Goal: Communication & Community: Answer question/provide support

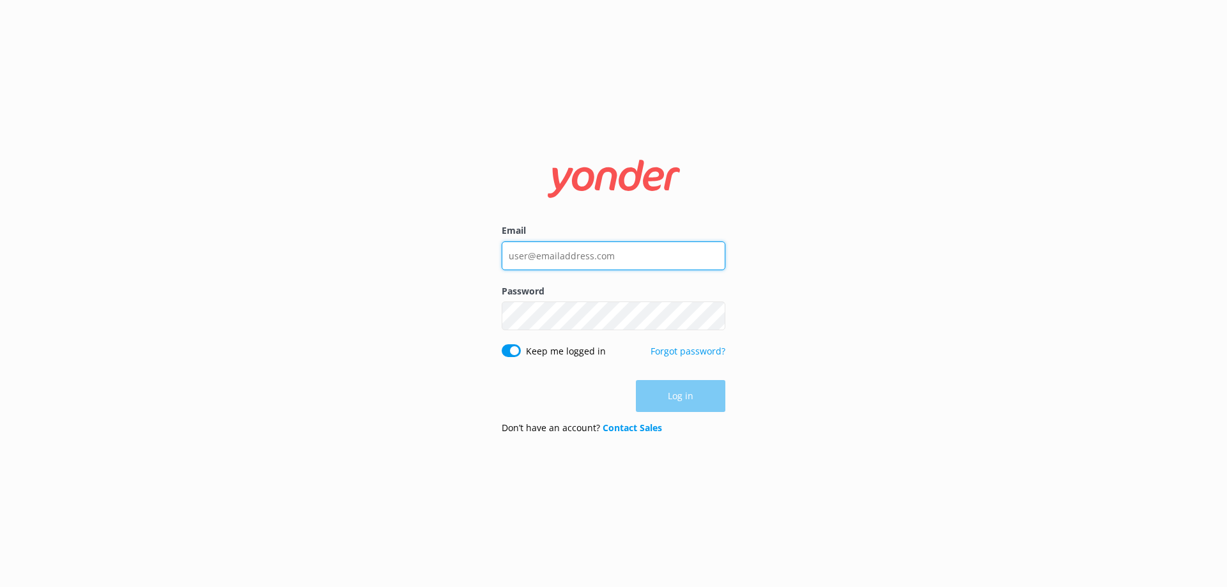
type input "[EMAIL_ADDRESS][DOMAIN_NAME]"
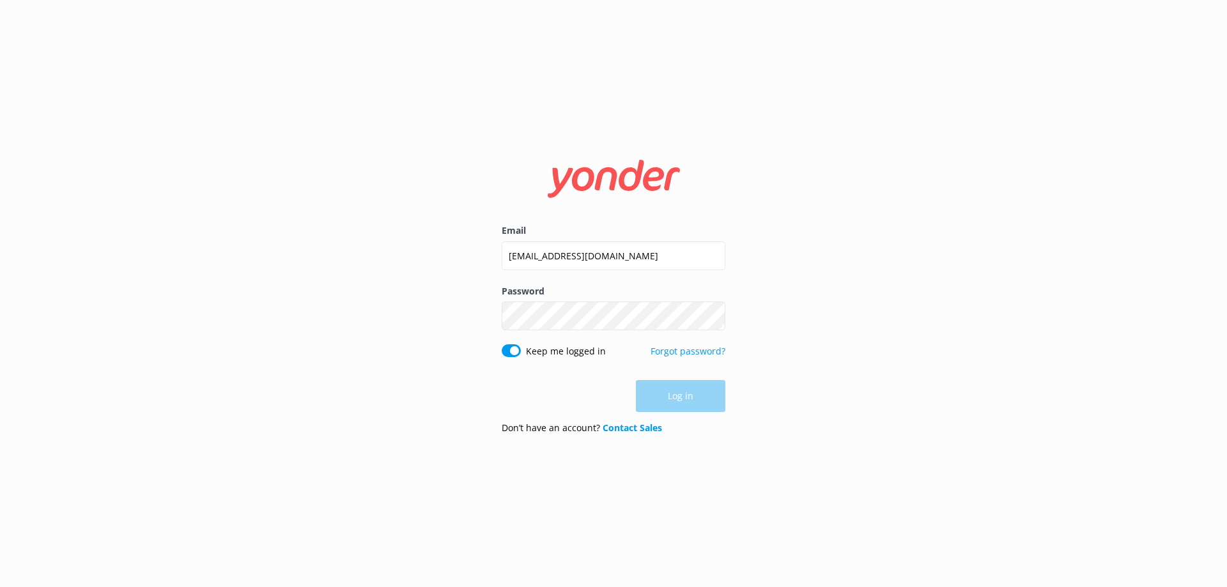
drag, startPoint x: 622, startPoint y: 391, endPoint x: 688, endPoint y: 394, distance: 65.9
click at [622, 391] on div "Log in" at bounding box center [614, 396] width 224 height 32
click at [688, 394] on button "Log in" at bounding box center [680, 397] width 89 height 32
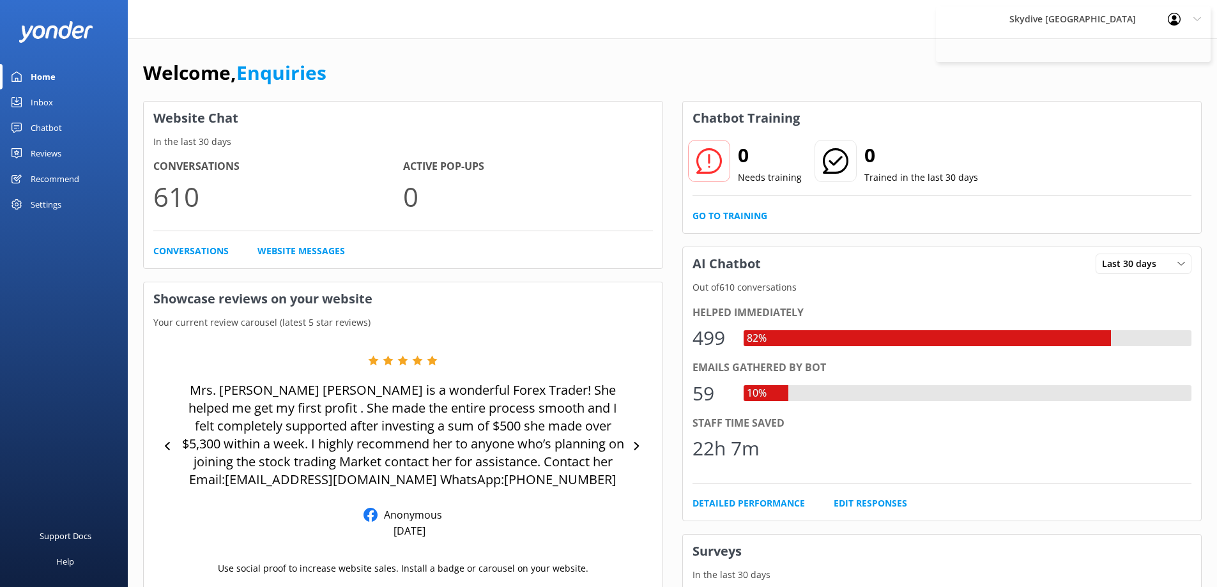
click at [61, 102] on link "Inbox" at bounding box center [64, 102] width 128 height 26
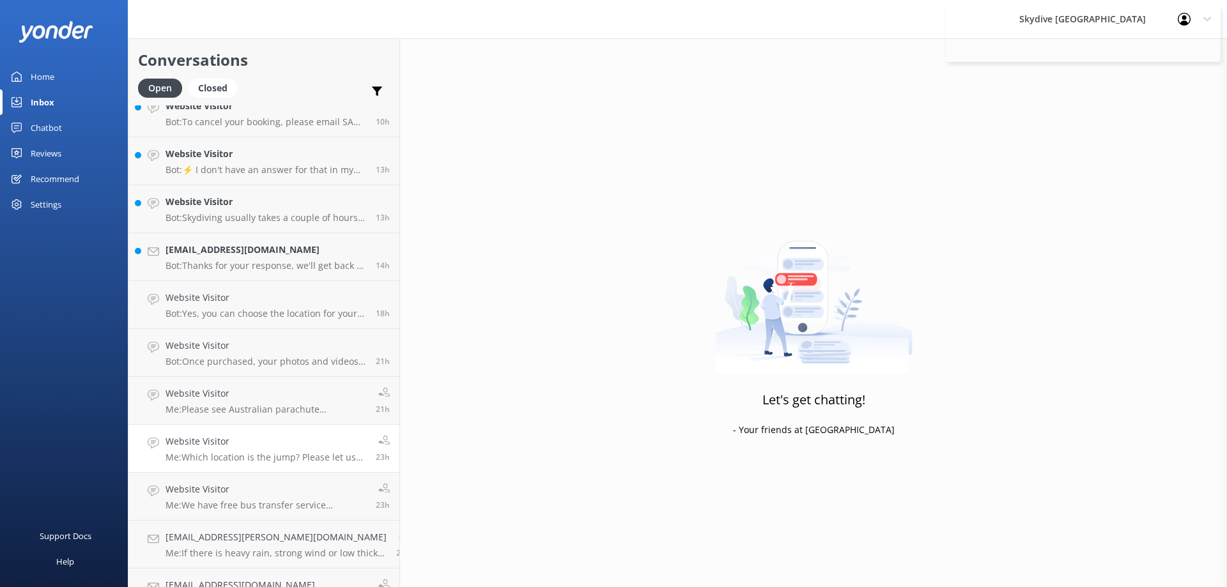
scroll to position [319, 0]
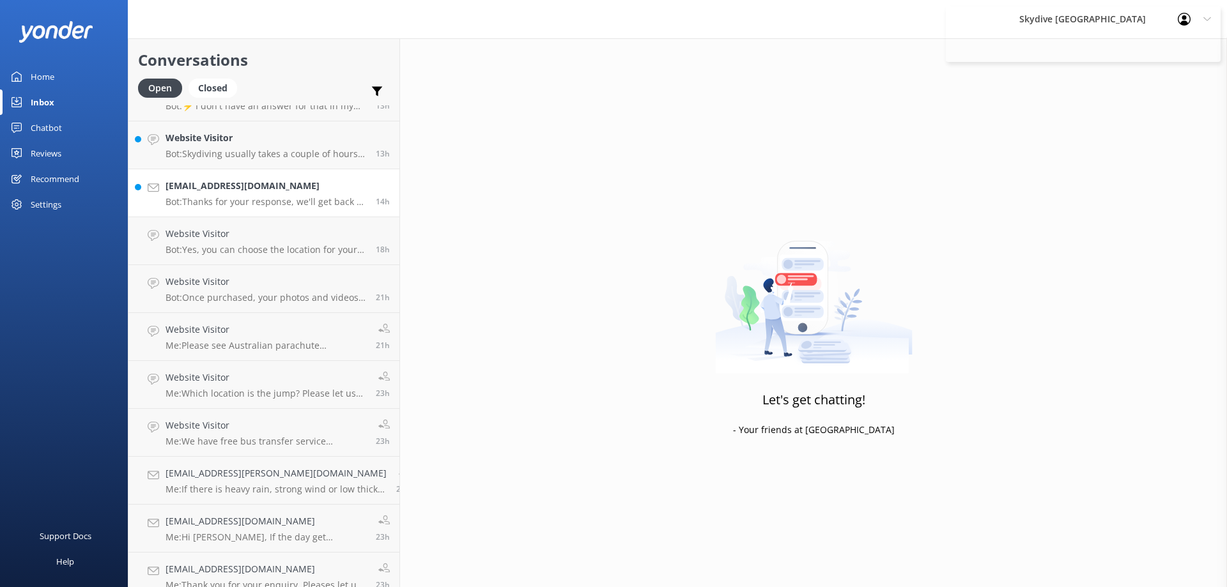
click at [211, 204] on p "Bot: Thanks for your response, we'll get back to you as soon as we can during o…" at bounding box center [265, 202] width 201 height 12
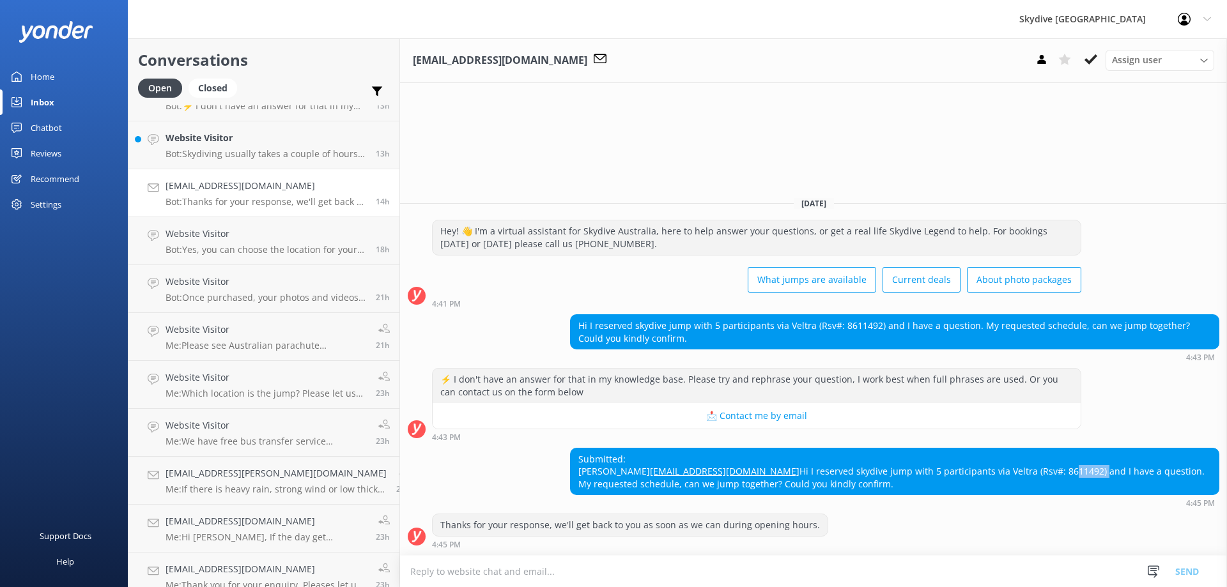
drag, startPoint x: 824, startPoint y: 472, endPoint x: 857, endPoint y: 472, distance: 33.2
click at [857, 472] on div "Submitted: [PERSON_NAME] [EMAIL_ADDRESS][DOMAIN_NAME] Hi I reserved skydive jum…" at bounding box center [895, 472] width 648 height 47
copy div "8611492"
click at [442, 570] on textarea at bounding box center [813, 571] width 827 height 31
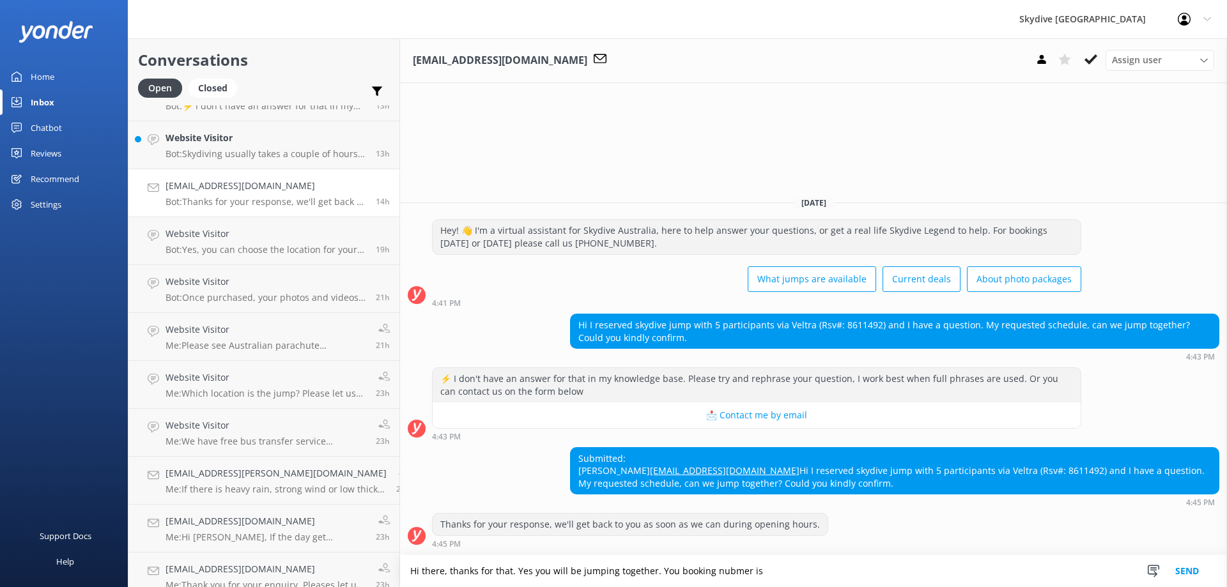
click at [714, 572] on textarea "Hi there, thanks for that. Yes you will be jumping together. You booking nubmer…" at bounding box center [813, 571] width 827 height 32
click at [739, 577] on textarea "Hi there, thanks for that. Yes you will be jumping together. You booking number…" at bounding box center [813, 571] width 827 height 32
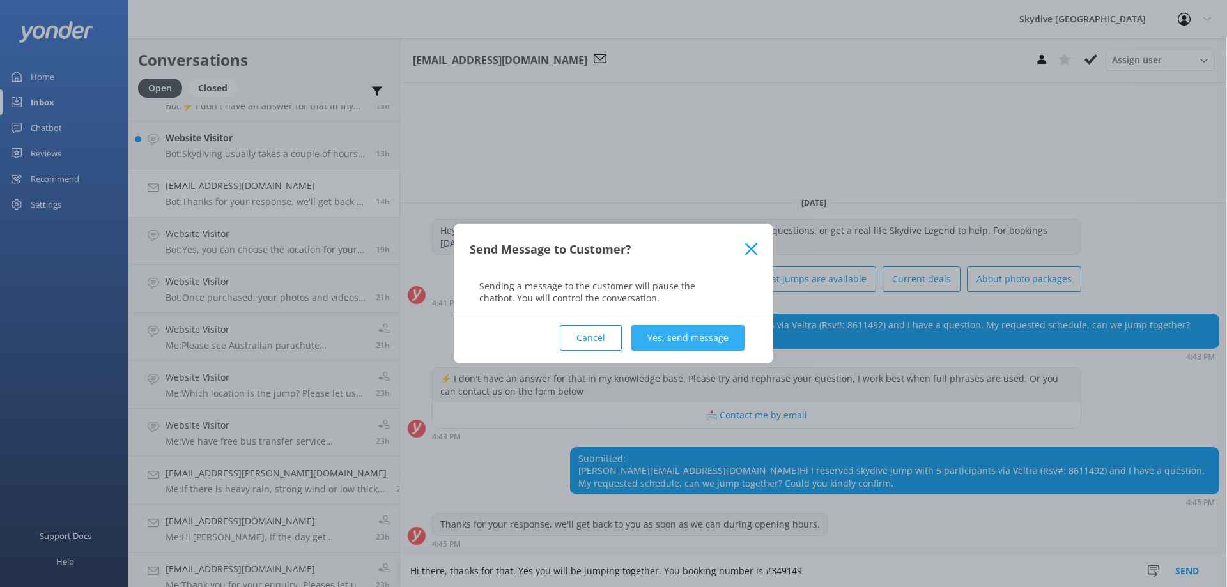
type textarea "Hi there, thanks for that. Yes you will be jumping together. You booking number…"
click at [694, 344] on button "Yes, send message" at bounding box center [687, 338] width 113 height 26
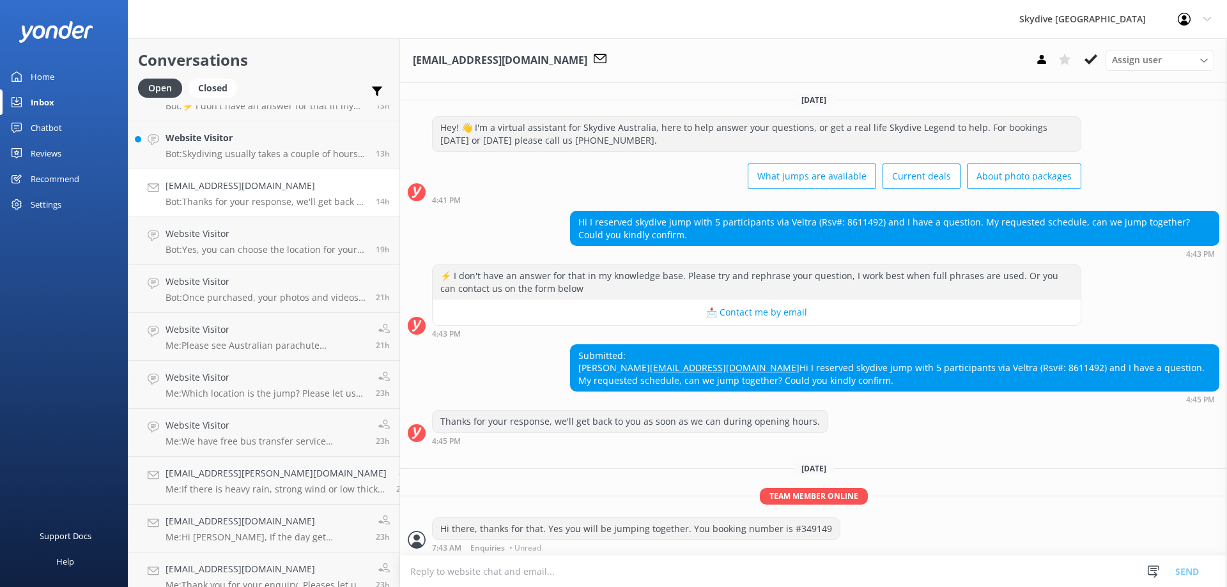
scroll to position [41, 0]
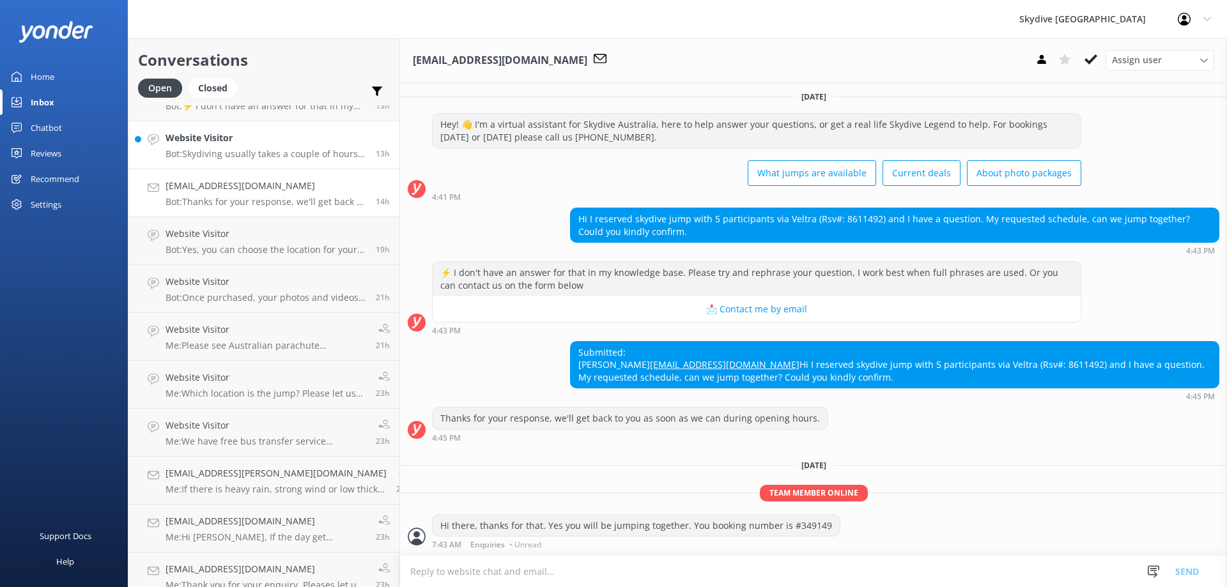
click at [226, 156] on p "Bot: Skydiving usually takes a couple of hours, but you should allow 4-5 hours …" at bounding box center [265, 154] width 201 height 12
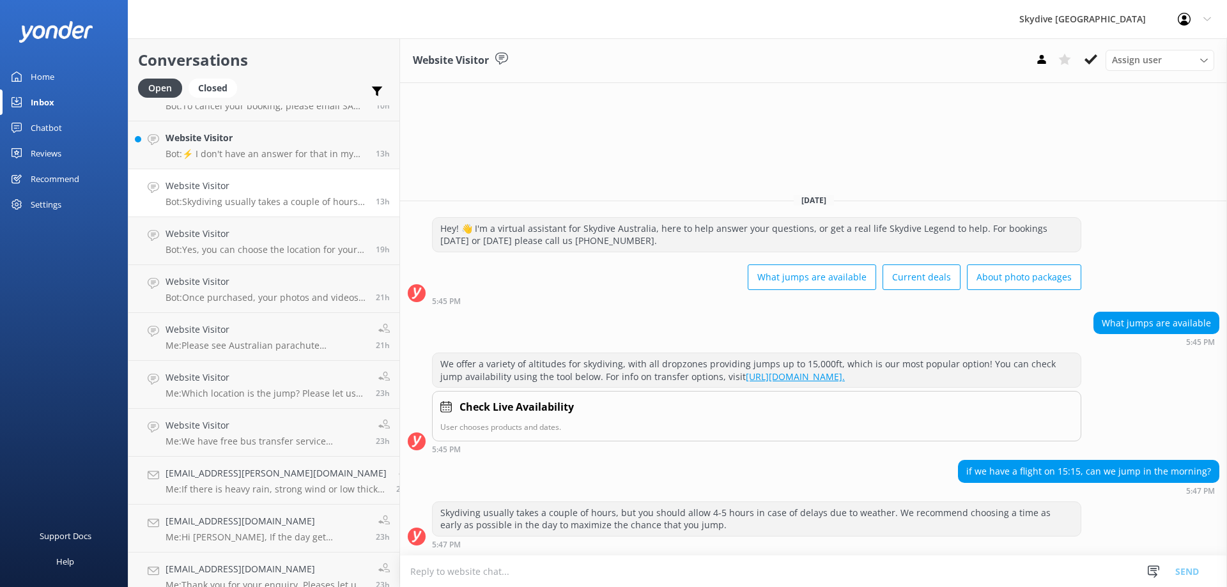
scroll to position [1, 0]
click at [917, 553] on div "Skydiving usually takes a couple of hours, but you should allow 4-5 hours in ca…" at bounding box center [813, 529] width 827 height 54
click at [916, 560] on textarea at bounding box center [813, 571] width 827 height 31
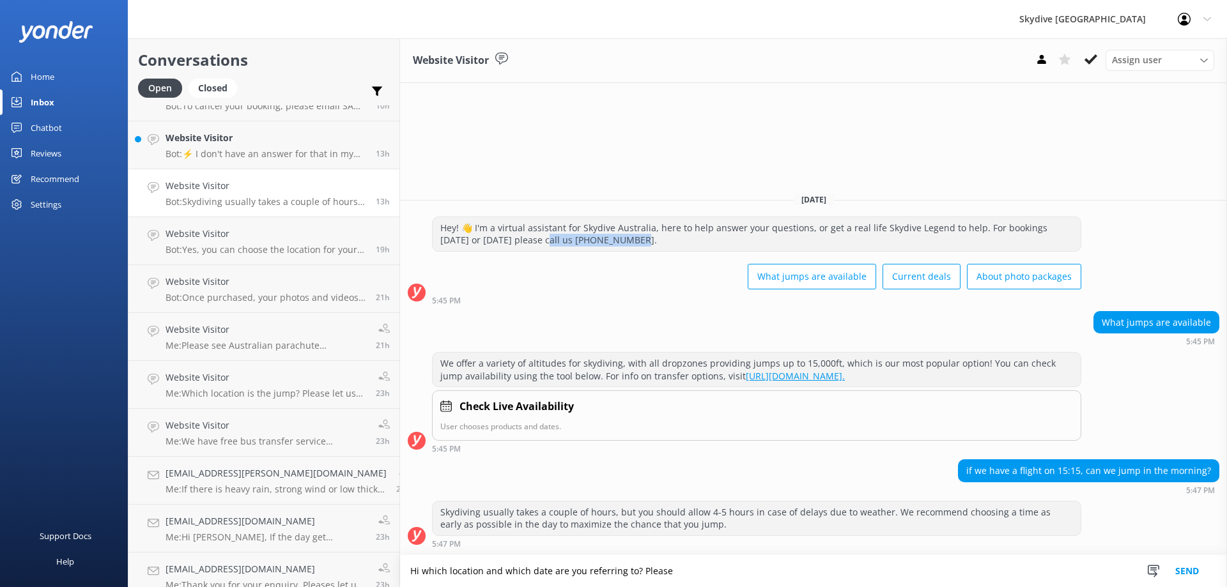
drag, startPoint x: 499, startPoint y: 239, endPoint x: 580, endPoint y: 242, distance: 80.5
click at [580, 242] on div "Hey! 👋 I'm a virtual assistant for Skydive Australia, here to help answer your …" at bounding box center [757, 234] width 648 height 34
copy div "all us 1300 663 634."
click at [661, 576] on textarea "Hi which location and which date are you referring to? Please" at bounding box center [813, 571] width 827 height 32
paste textarea "call us [PHONE_NUMBER]"
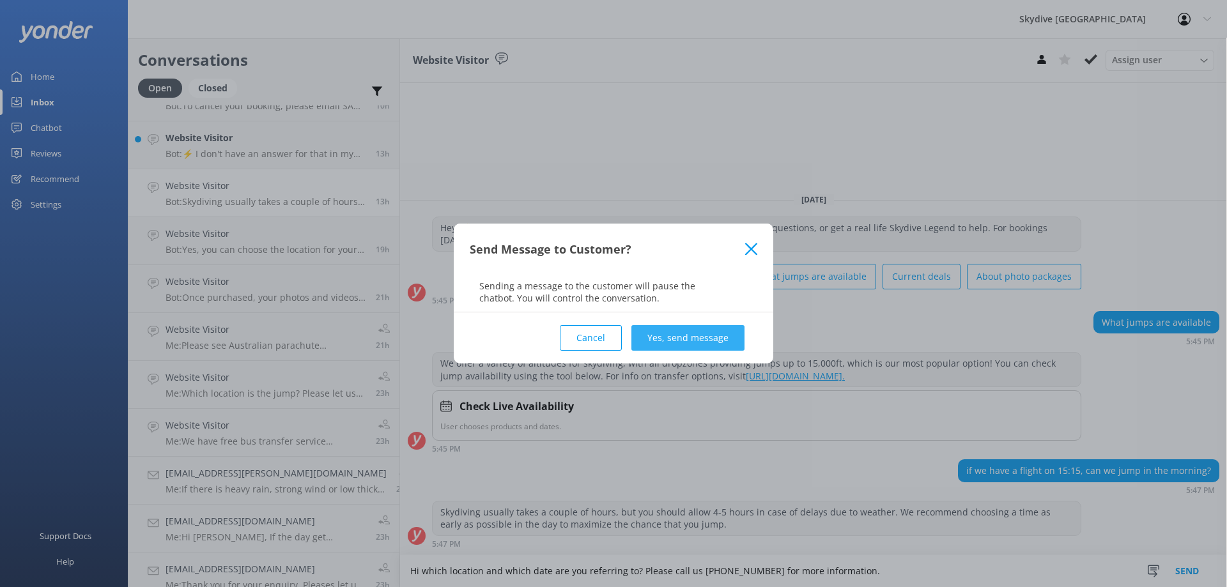
type textarea "Hi which location and which date are you referring to? Please call us [PHONE_NU…"
click at [662, 346] on button "Yes, send message" at bounding box center [687, 338] width 113 height 26
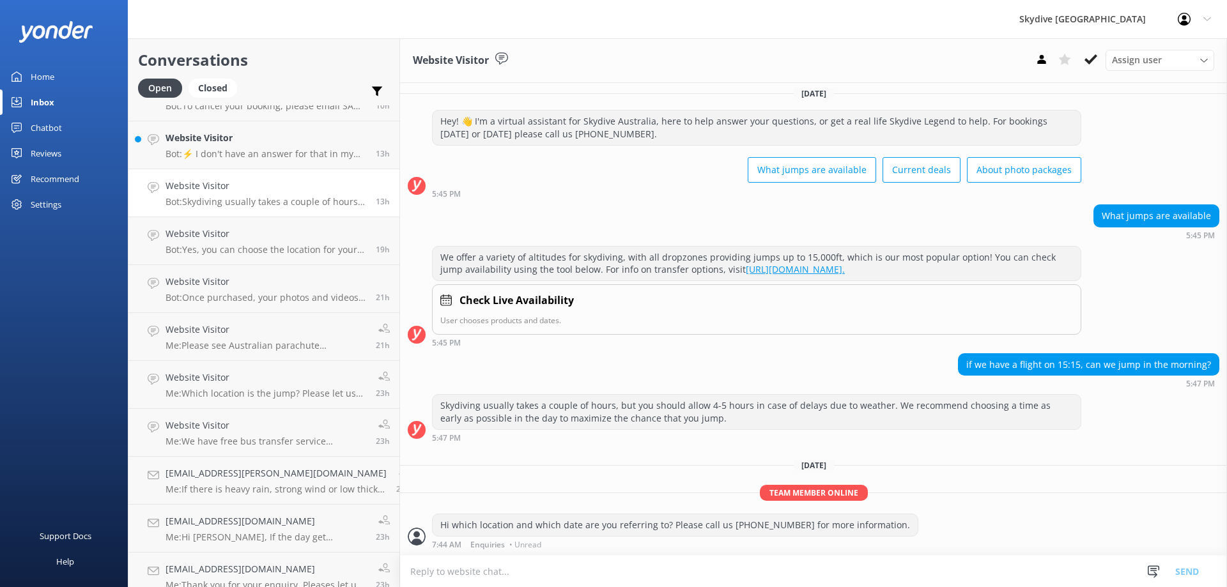
scroll to position [256, 0]
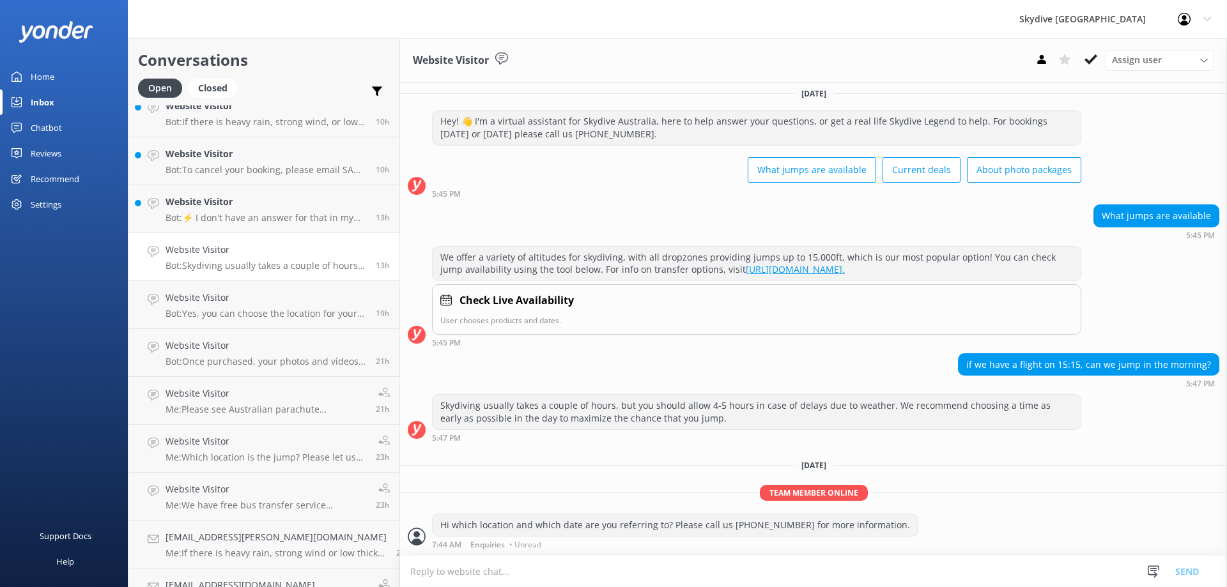
click at [245, 270] on p "Bot: Skydiving usually takes a couple of hours, but you should allow 4-5 hours …" at bounding box center [265, 266] width 201 height 12
click at [230, 215] on p "Bot: ⚡ I don't have an answer for that in my knowledge base. Please try and rep…" at bounding box center [265, 218] width 201 height 12
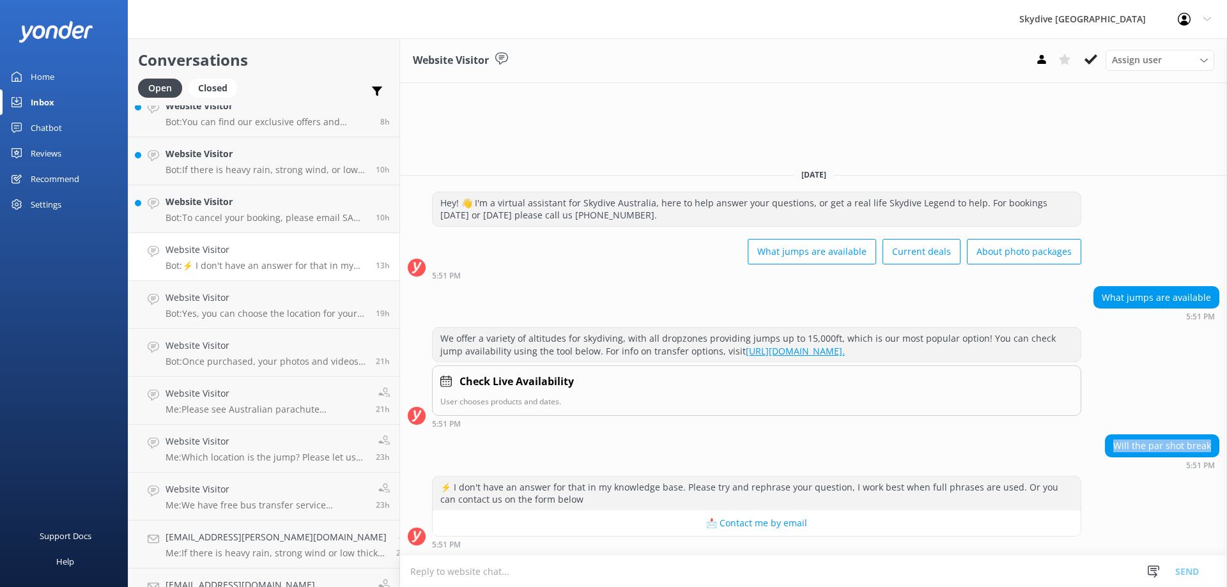
drag, startPoint x: 1118, startPoint y: 444, endPoint x: 1217, endPoint y: 447, distance: 99.1
click at [1217, 447] on div "Will the par shot break" at bounding box center [1161, 446] width 113 height 22
copy div "Will the par shot break"
click at [661, 461] on div "Will the par shot break 5:51 PM" at bounding box center [813, 451] width 827 height 35
click at [264, 218] on p "Bot: To cancel your booking, please email SA Reservations at [EMAIL_ADDRESS][DO…" at bounding box center [265, 218] width 201 height 12
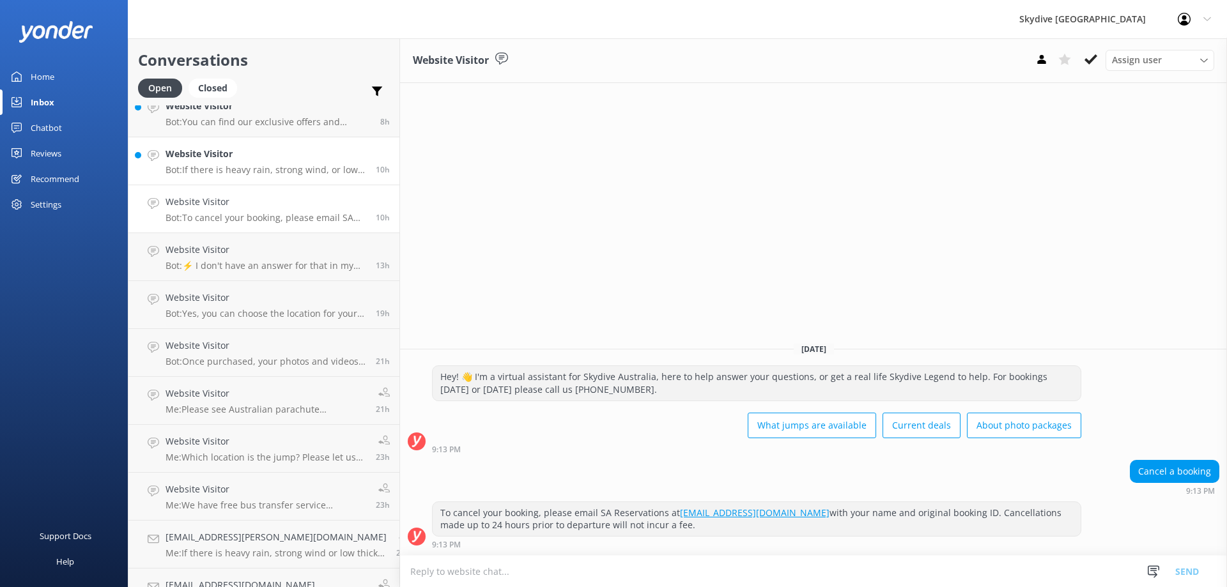
click at [220, 175] on p "Bot: If there is heavy rain, strong wind, or low thick cloud coverage, we will …" at bounding box center [265, 170] width 201 height 12
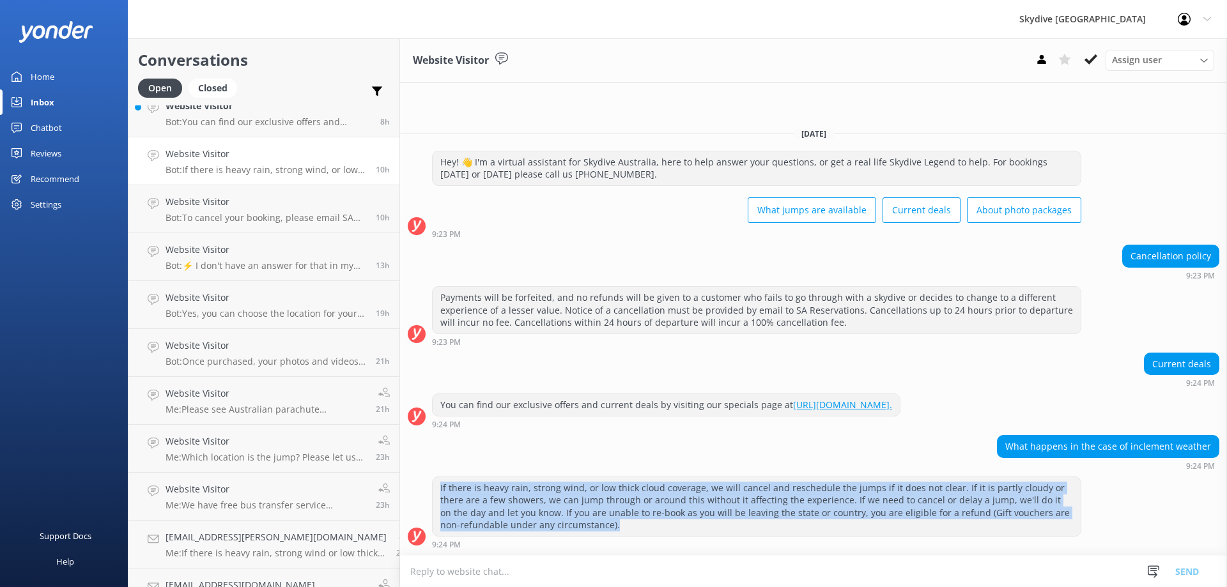
drag, startPoint x: 492, startPoint y: 527, endPoint x: 416, endPoint y: 491, distance: 84.0
click at [433, 491] on div "If there is heavy rain, strong wind, or low thick cloud coverage, we will cance…" at bounding box center [757, 506] width 648 height 59
copy div "If there is heavy rain, strong wind, or low thick cloud coverage, we will cance…"
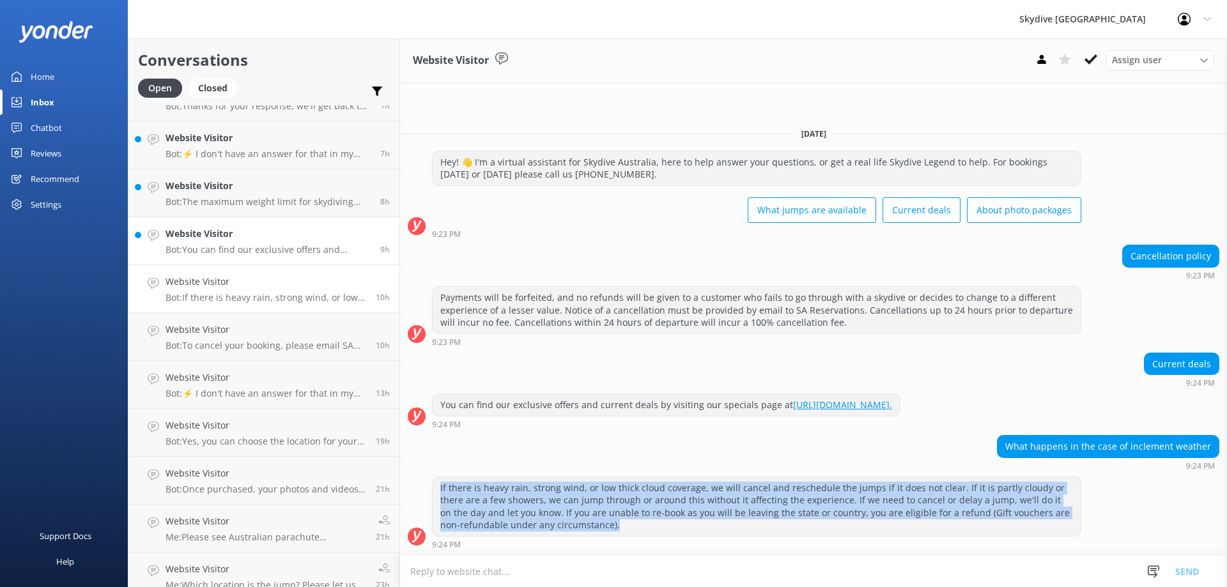
click at [236, 241] on h4 "Website Visitor" at bounding box center [267, 234] width 205 height 14
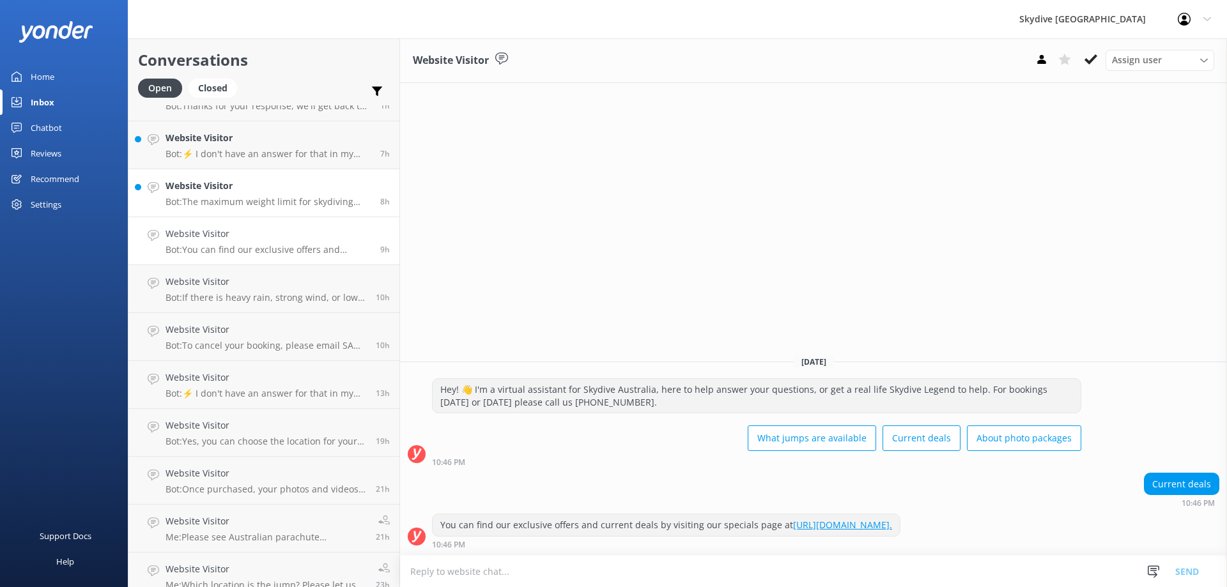
click at [222, 206] on p "Bot: The maximum weight limit for skydiving varies by drop zone and day, but it…" at bounding box center [267, 202] width 205 height 12
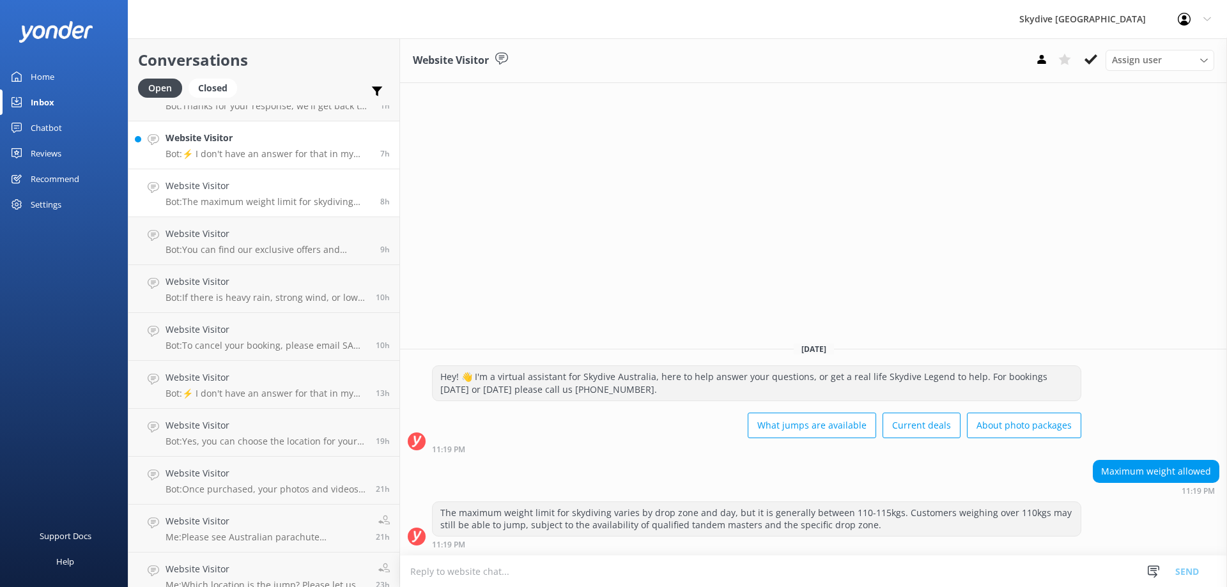
click at [265, 158] on p "Bot: ⚡ I don't have an answer for that in my knowledge base. Please try and rep…" at bounding box center [267, 154] width 205 height 12
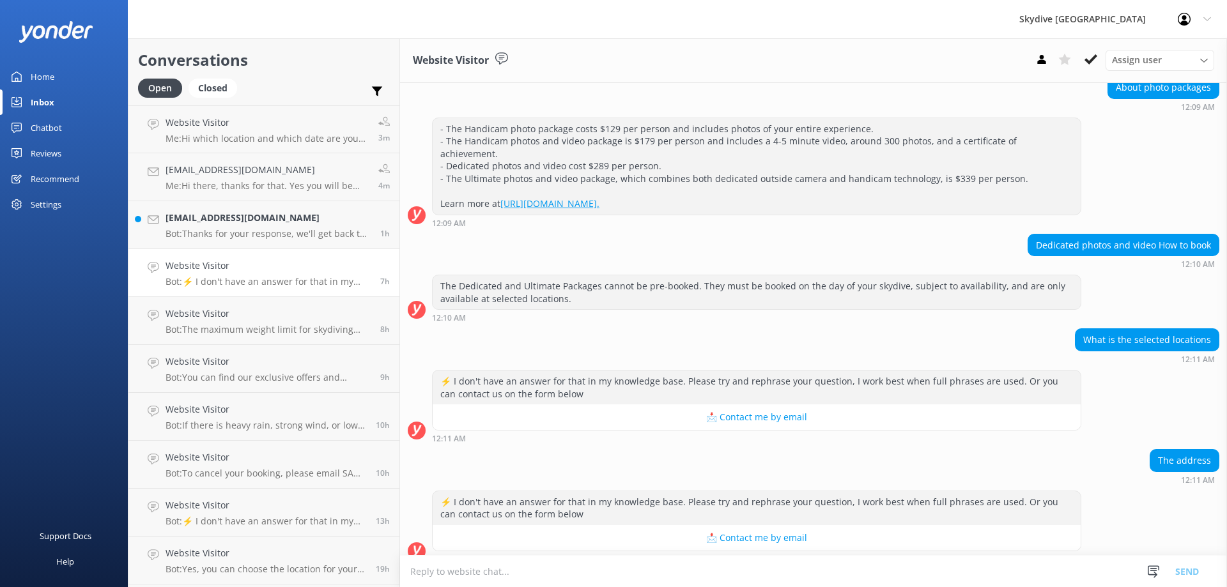
scroll to position [192, 0]
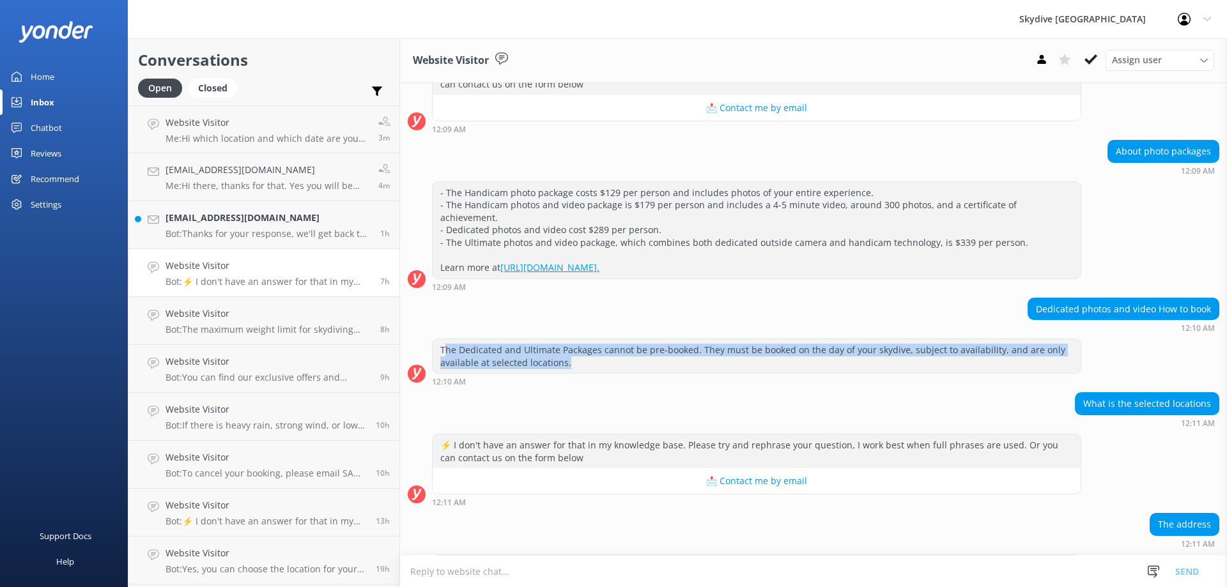
drag, startPoint x: 427, startPoint y: 339, endPoint x: 865, endPoint y: 348, distance: 437.8
click at [926, 348] on div "The Dedicated and Ultimate Packages cannot be pre-booked. They must be booked o…" at bounding box center [757, 356] width 648 height 34
click at [433, 344] on div "The Dedicated and Ultimate Packages cannot be pre-booked. They must be booked o…" at bounding box center [757, 356] width 648 height 34
drag, startPoint x: 590, startPoint y: 350, endPoint x: 422, endPoint y: 331, distance: 169.1
click at [433, 339] on div "The Dedicated and Ultimate Packages cannot be pre-booked. They must be booked o…" at bounding box center [757, 356] width 648 height 34
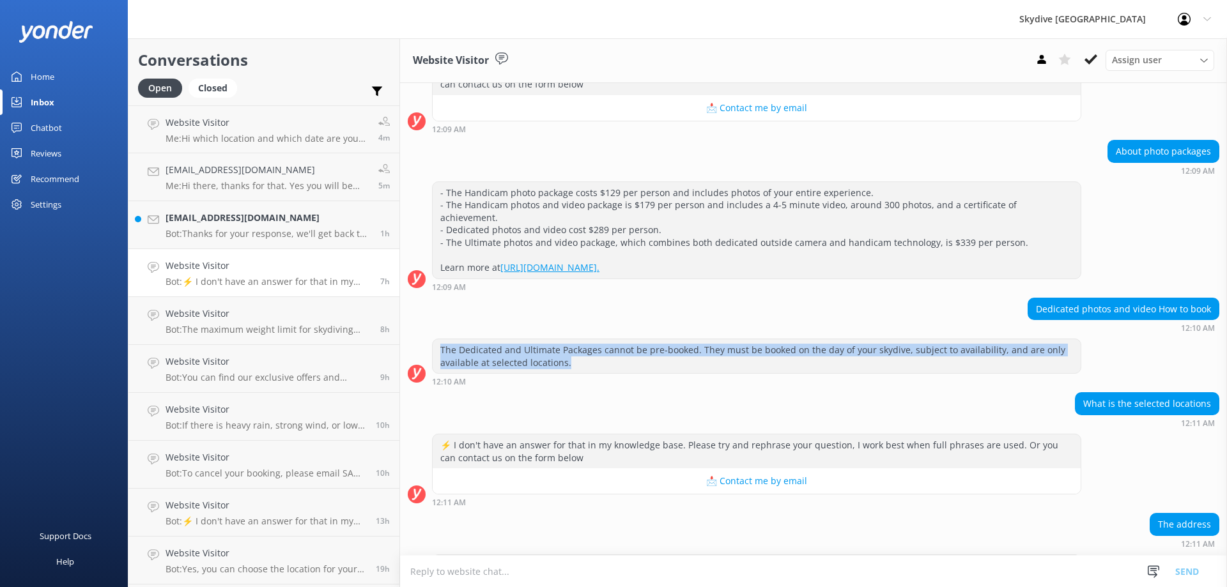
copy div "The Dedicated and Ultimate Packages cannot be pre-booked. They must be booked o…"
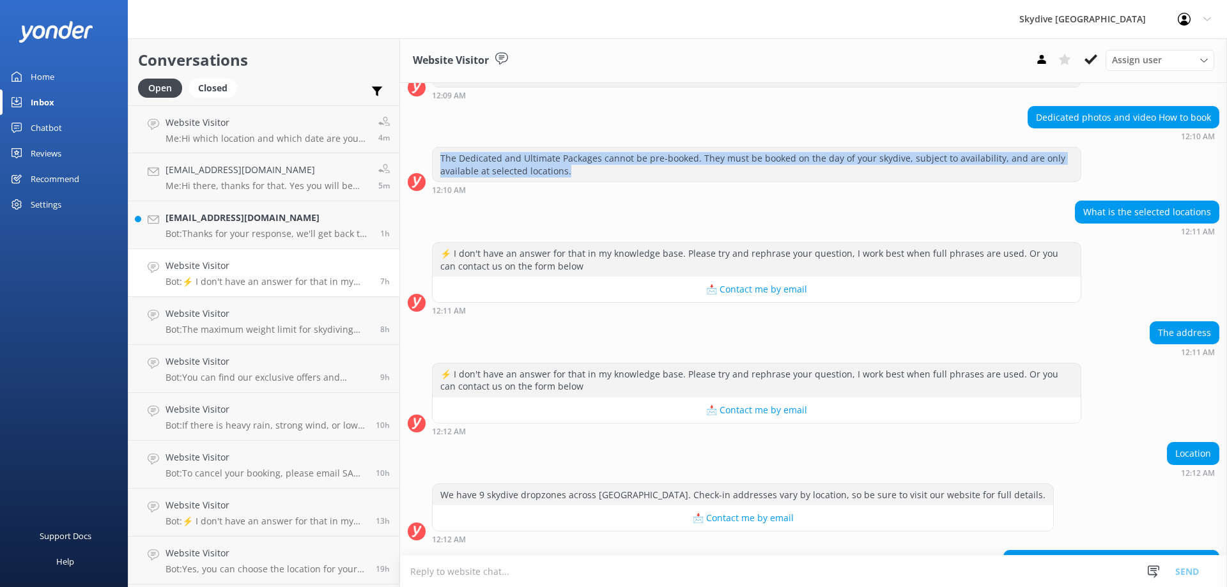
scroll to position [486, 0]
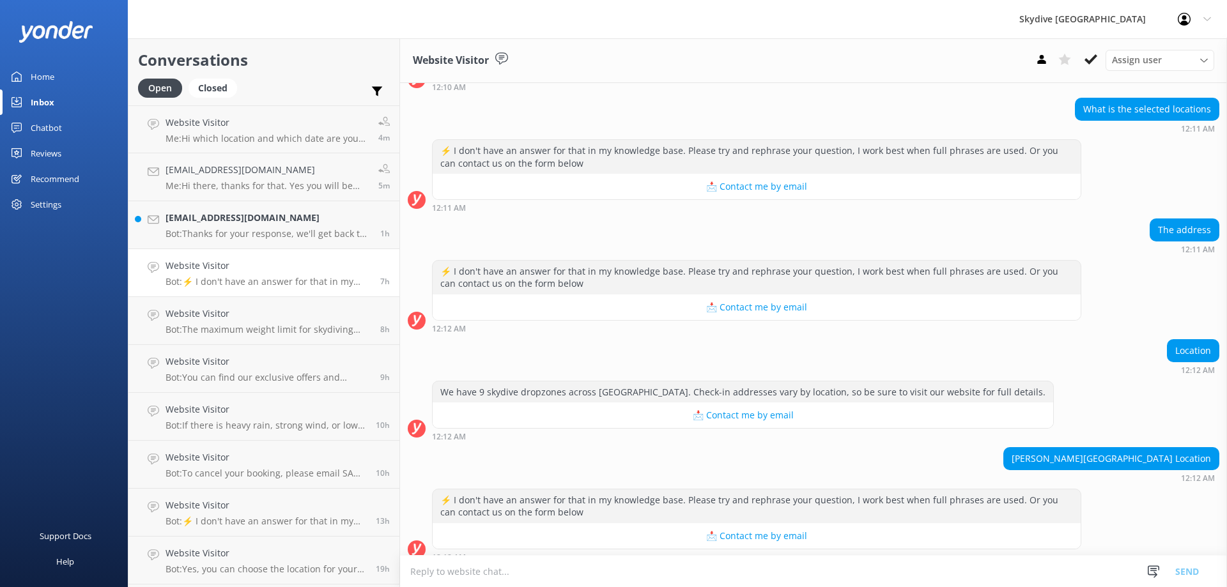
click at [542, 573] on textarea at bounding box center [813, 571] width 827 height 31
paste textarea "The Dedicated and Ultimate Packages cannot be pre-booked. They must be booked o…"
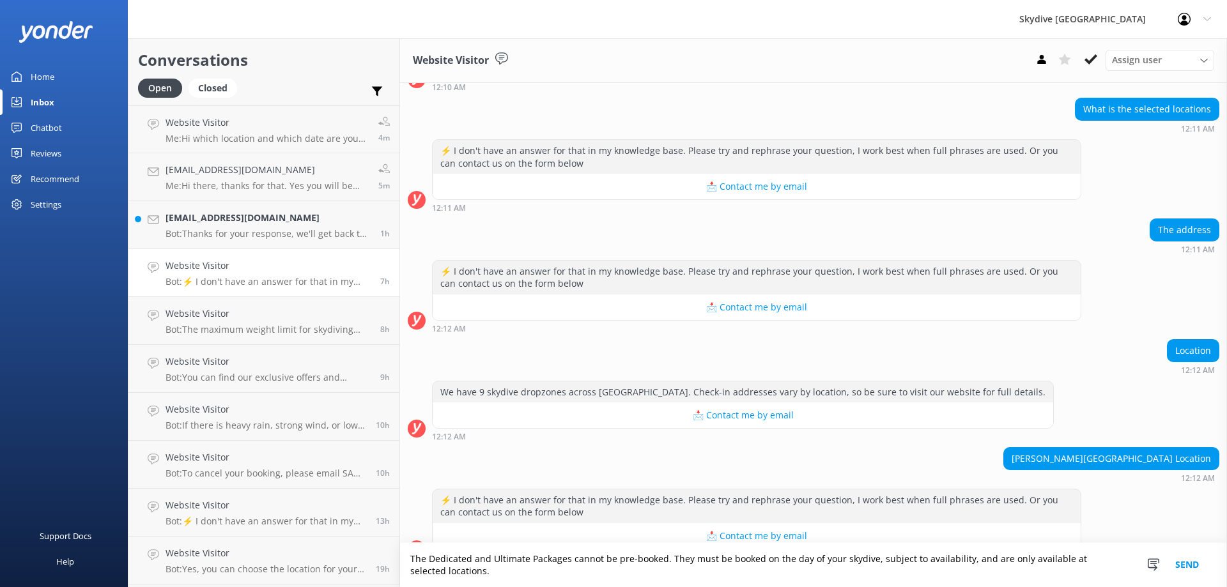
click at [400, 556] on textarea "The Dedicated and Ultimate Packages cannot be pre-booked. They must be booked o…" at bounding box center [813, 565] width 827 height 44
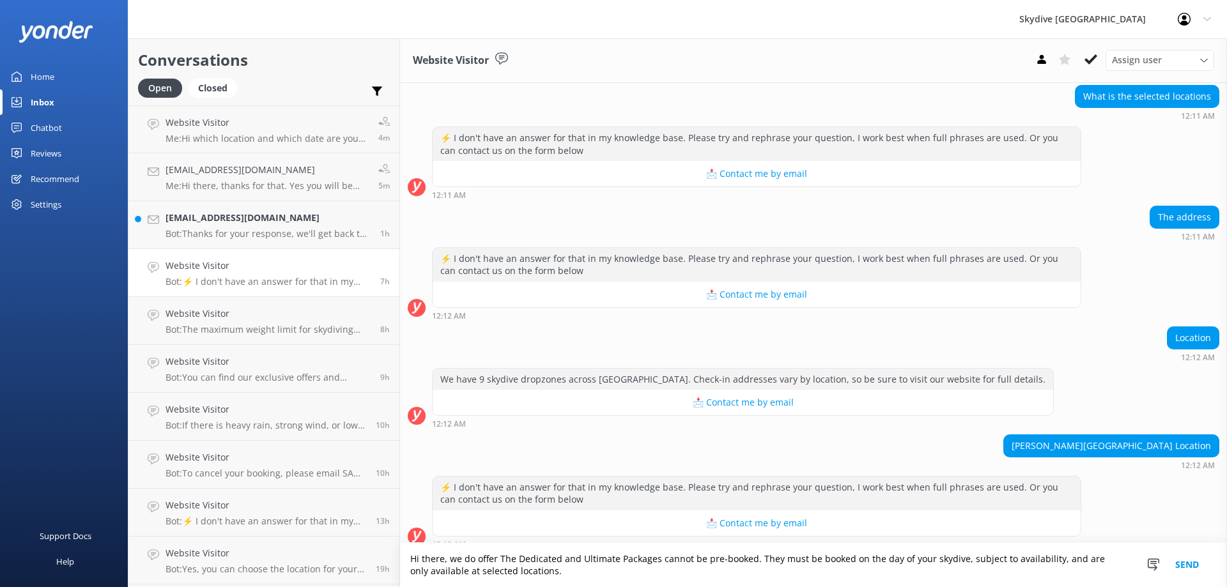
click at [486, 561] on textarea "Hi there, we do offer The Dedicated and Ultimate Packages cannot be pre-booked.…" at bounding box center [813, 565] width 827 height 44
drag, startPoint x: 638, startPoint y: 557, endPoint x: 652, endPoint y: 573, distance: 21.2
click at [652, 573] on textarea "Hi there, we do offer the Dedicated and Ultimate Packages cannot be pre-booked.…" at bounding box center [813, 565] width 827 height 44
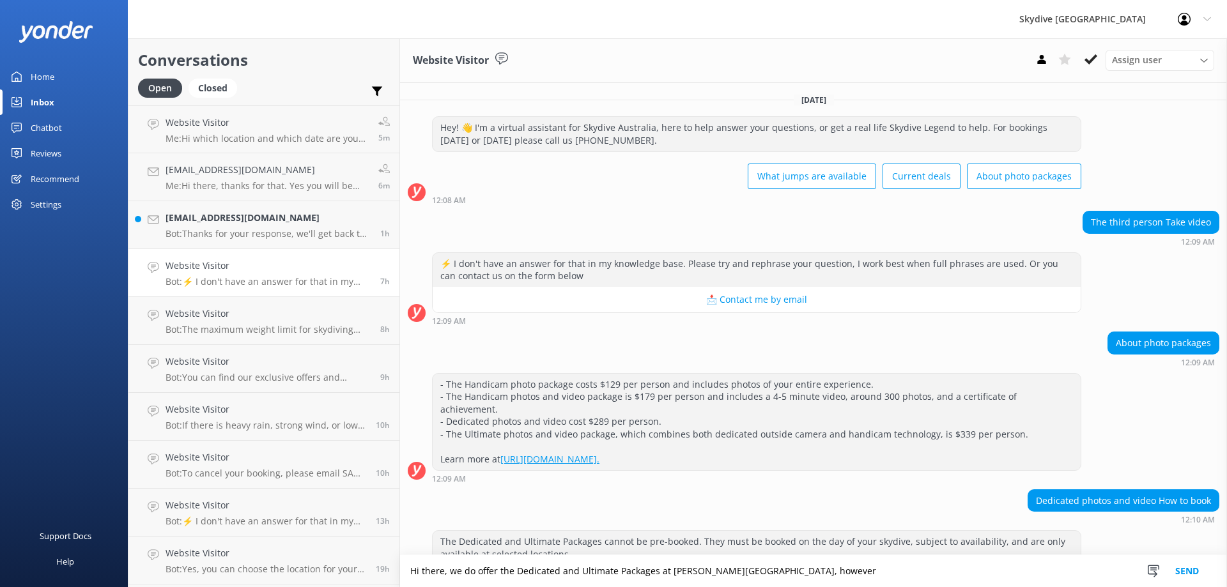
scroll to position [192, 0]
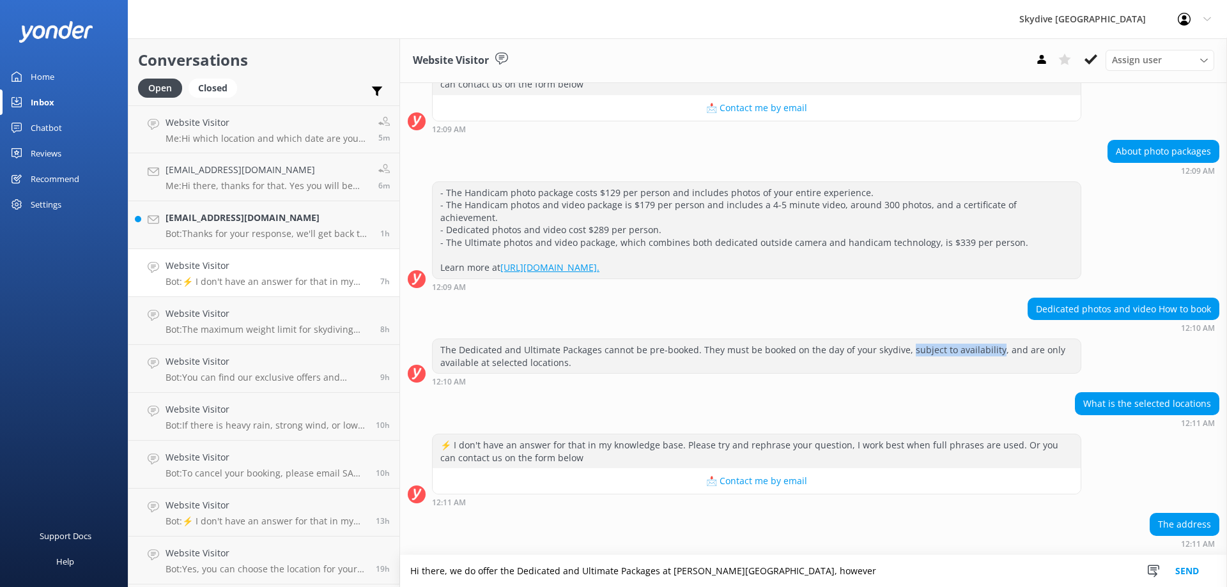
drag, startPoint x: 887, startPoint y: 337, endPoint x: 971, endPoint y: 337, distance: 84.3
click at [971, 339] on div "The Dedicated and Ultimate Packages cannot be pre-booked. They must be booked o…" at bounding box center [757, 356] width 648 height 34
copy div "subject to availability"
click at [762, 577] on textarea "Hi there, we do offer the Dedicated and Ultimate Packages at [PERSON_NAME][GEOG…" at bounding box center [813, 571] width 827 height 32
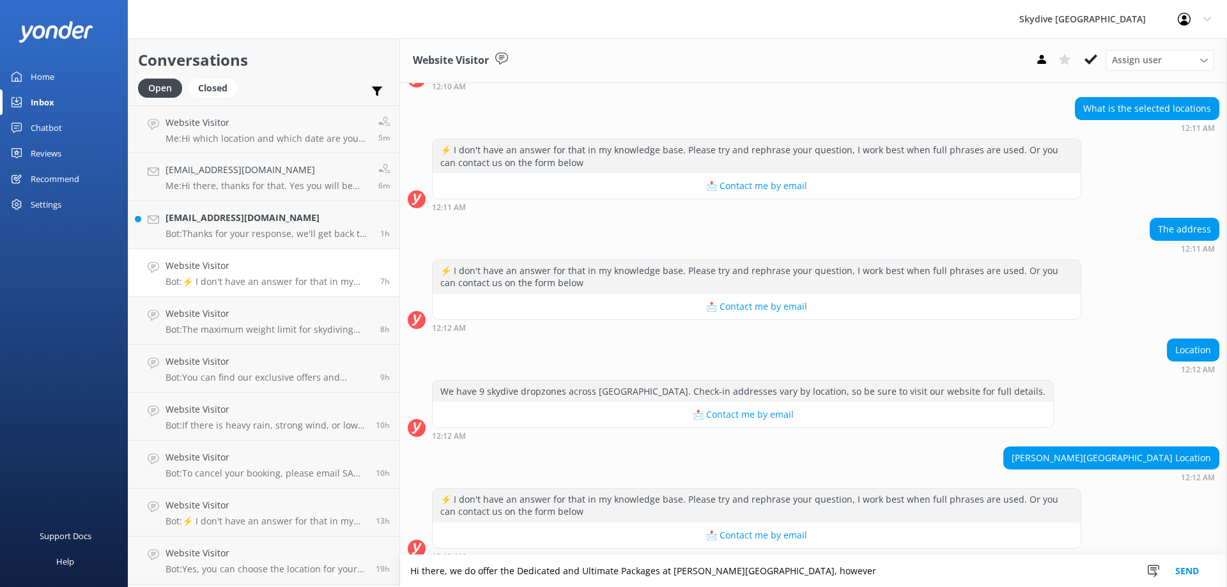
paste textarea "subject to availability"
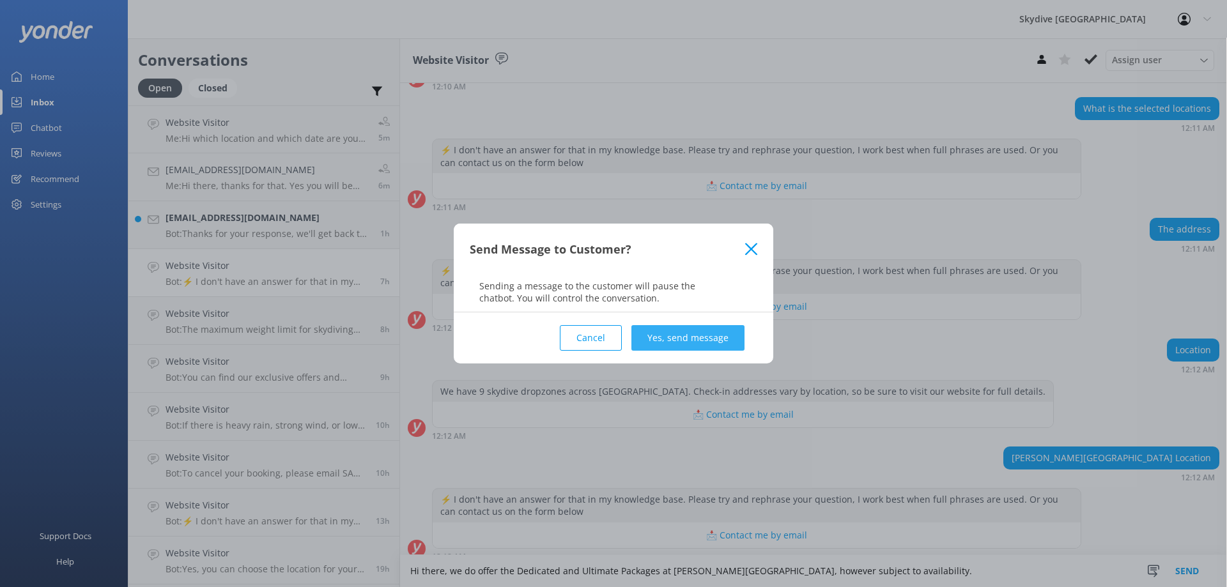
type textarea "Hi there, we do offer the Dedicated and Ultimate Packages at [PERSON_NAME][GEOG…"
click at [699, 334] on button "Yes, send message" at bounding box center [687, 338] width 113 height 26
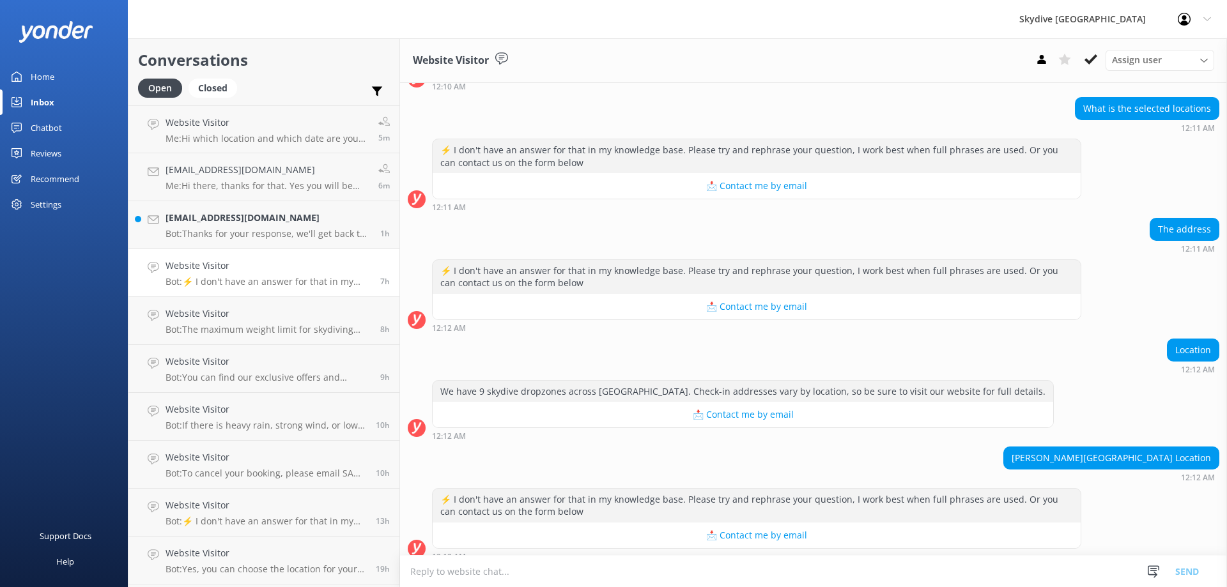
scroll to position [569, 0]
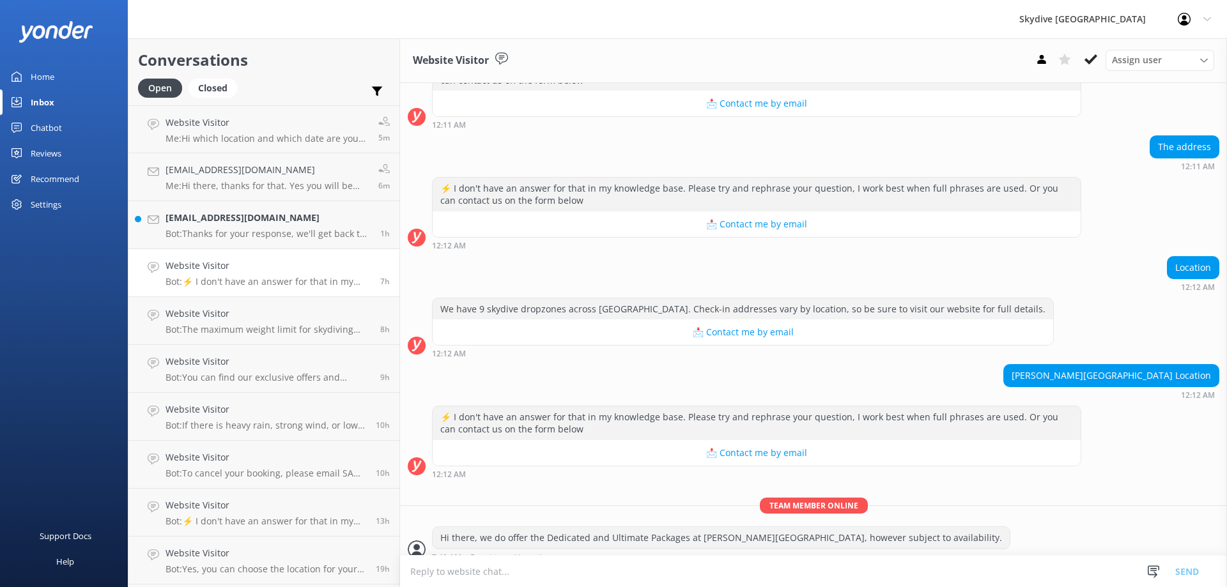
click at [535, 577] on textarea at bounding box center [813, 571] width 827 height 31
paste textarea "[STREET_ADDRESS]"
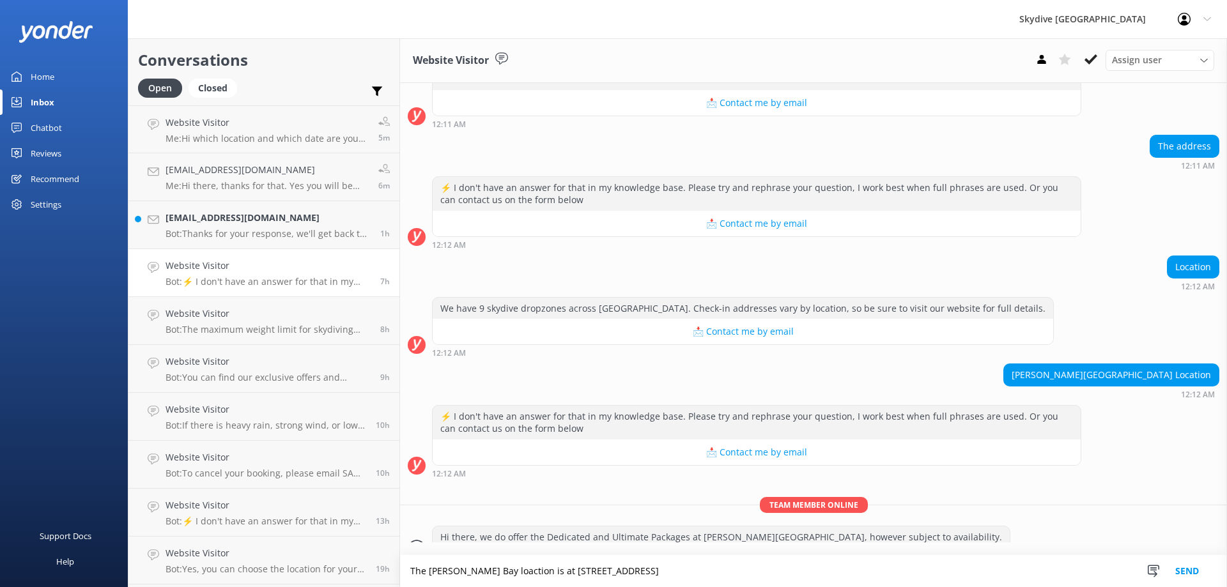
click at [468, 558] on textarea "The [PERSON_NAME] Bay loaction is at [STREET_ADDRESS]" at bounding box center [813, 571] width 827 height 32
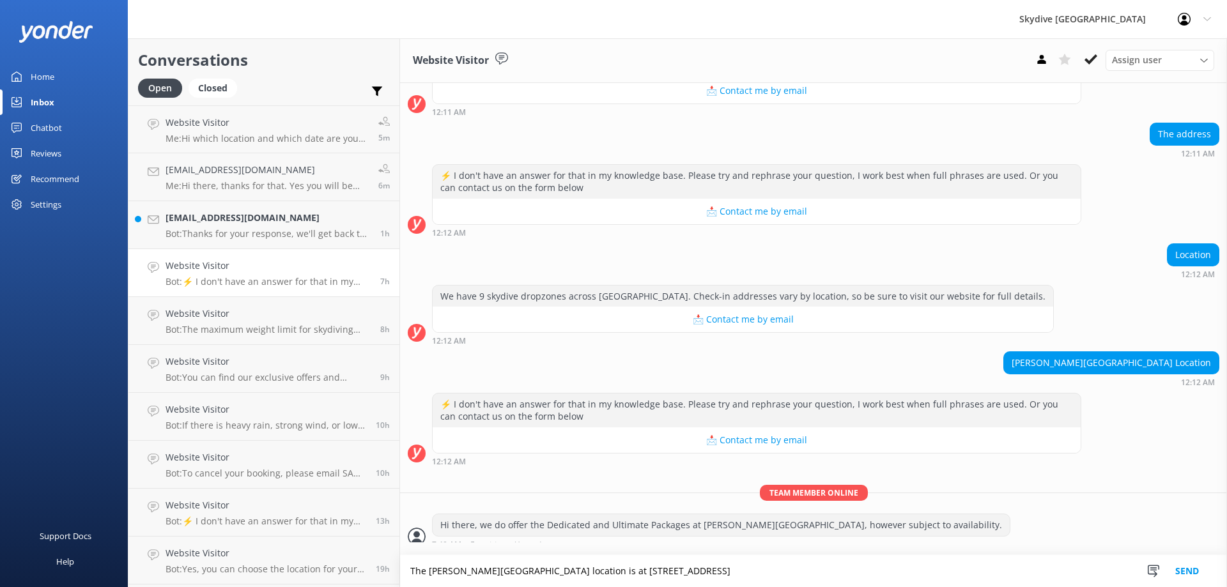
click at [400, 569] on textarea "The [PERSON_NAME][GEOGRAPHIC_DATA] location is at [STREET_ADDRESS]" at bounding box center [813, 571] width 827 height 32
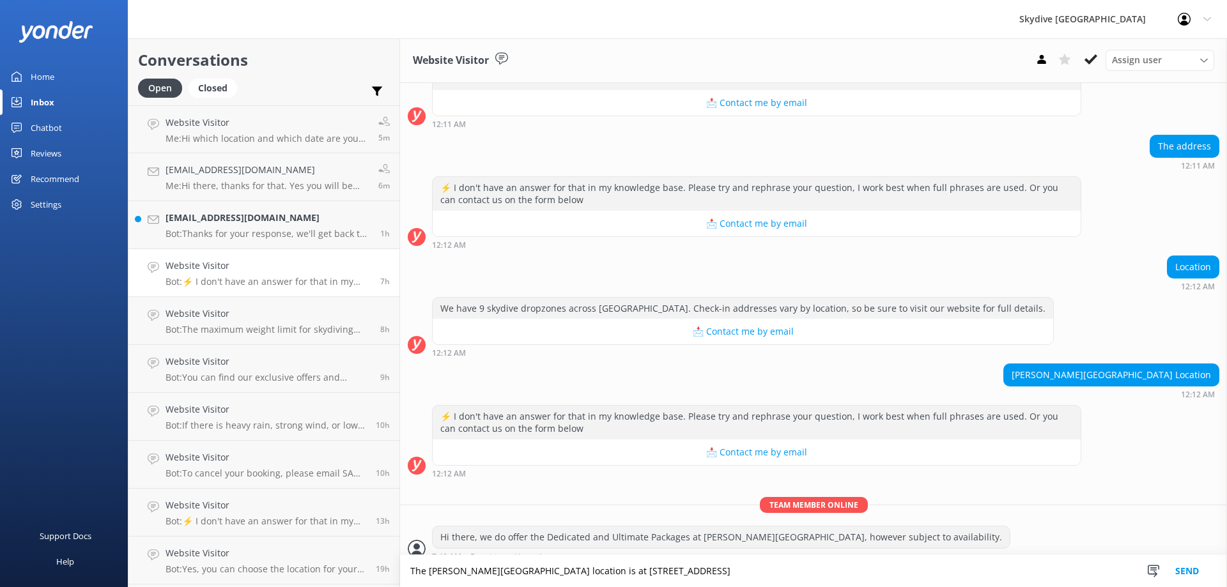
type textarea "The [PERSON_NAME][GEOGRAPHIC_DATA] location is at [STREET_ADDRESS]"
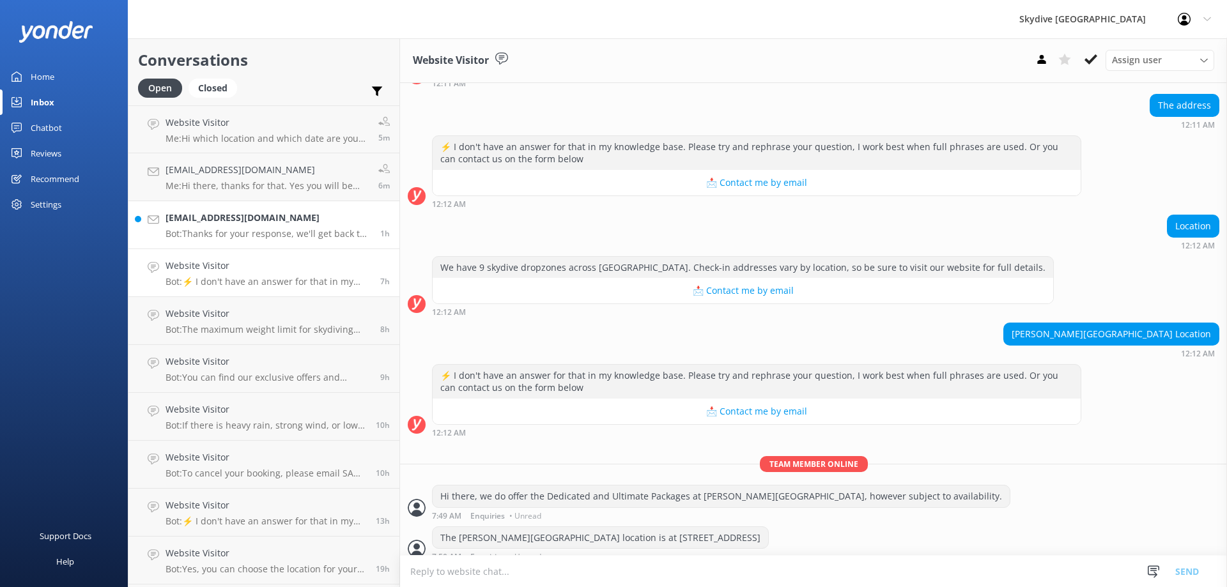
click at [295, 238] on p "Bot: Thanks for your response, we'll get back to you as soon as we can during o…" at bounding box center [267, 234] width 205 height 12
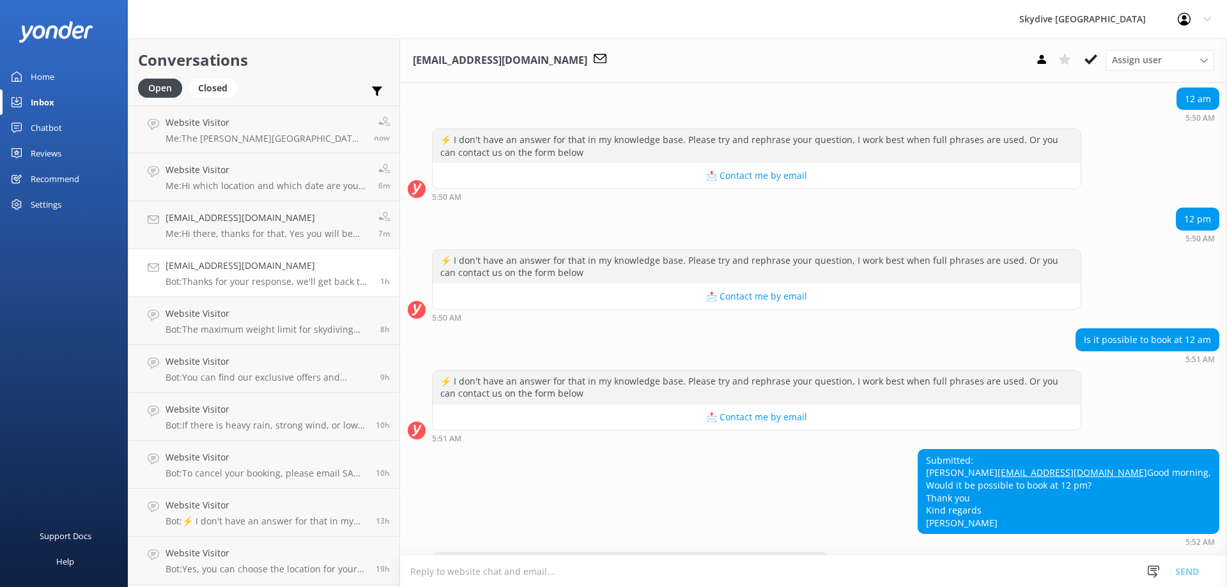
scroll to position [431, 0]
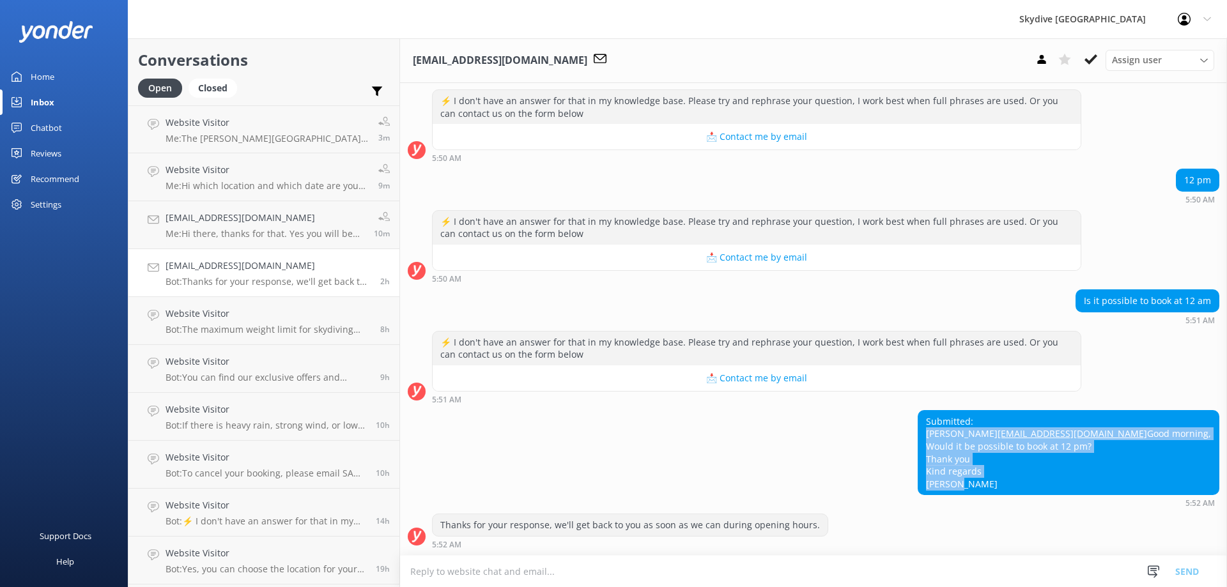
drag, startPoint x: 1040, startPoint y: 409, endPoint x: 1083, endPoint y: 486, distance: 88.4
click at [1083, 486] on div "Submitted: Giulia [EMAIL_ADDRESS][DOMAIN_NAME] Good morning, Would it be possib…" at bounding box center [1068, 453] width 300 height 84
click at [1084, 486] on div "Submitted: Giulia [EMAIL_ADDRESS][DOMAIN_NAME] Good morning, Would it be possib…" at bounding box center [1068, 453] width 300 height 84
drag, startPoint x: 1151, startPoint y: 420, endPoint x: 1029, endPoint y: 417, distance: 122.1
click at [1029, 417] on div "Submitted: Giulia [EMAIL_ADDRESS][DOMAIN_NAME] Good morning, Would it be possib…" at bounding box center [813, 459] width 827 height 98
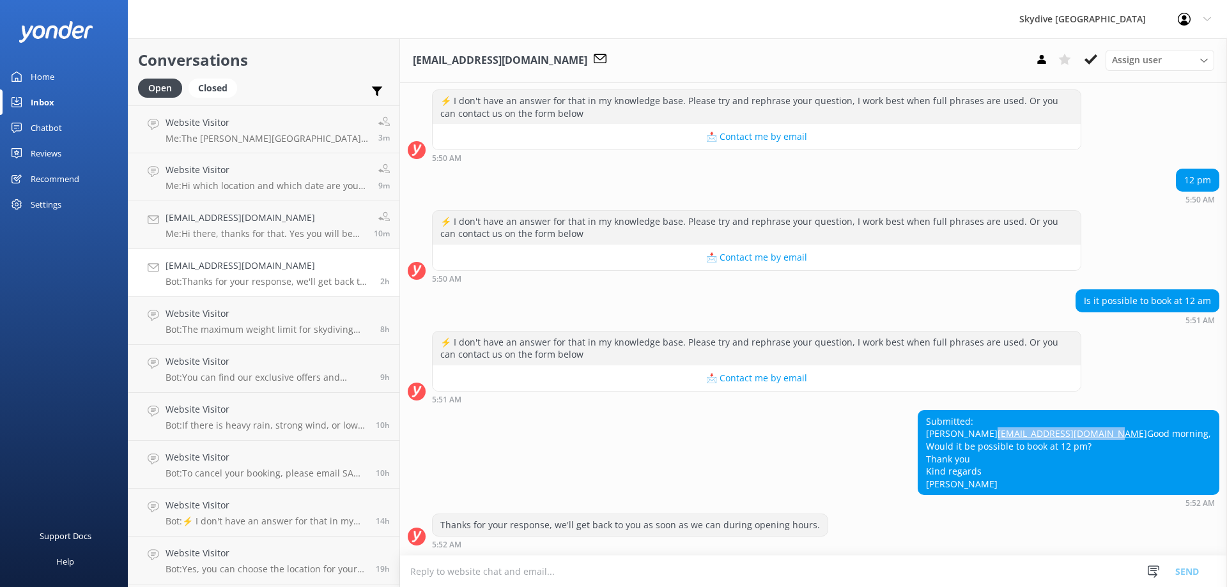
copy link "[EMAIL_ADDRESS][DOMAIN_NAME]"
drag, startPoint x: 1065, startPoint y: 483, endPoint x: 1024, endPoint y: 483, distance: 40.9
click at [1024, 485] on div "Submitted: Giulia [EMAIL_ADDRESS][DOMAIN_NAME] Good morning, Would it be possib…" at bounding box center [813, 459] width 827 height 98
copy div "[PERSON_NAME]"
click at [1027, 441] on div "Submitted: Giulia [EMAIL_ADDRESS][DOMAIN_NAME] Good morning, Would it be possib…" at bounding box center [813, 459] width 827 height 98
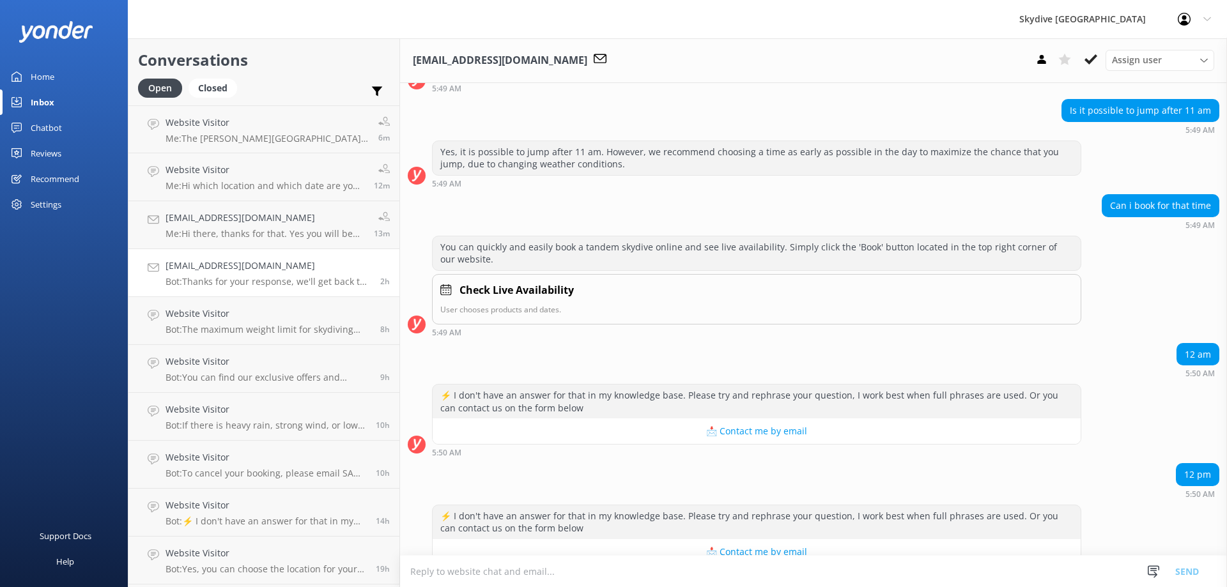
scroll to position [0, 0]
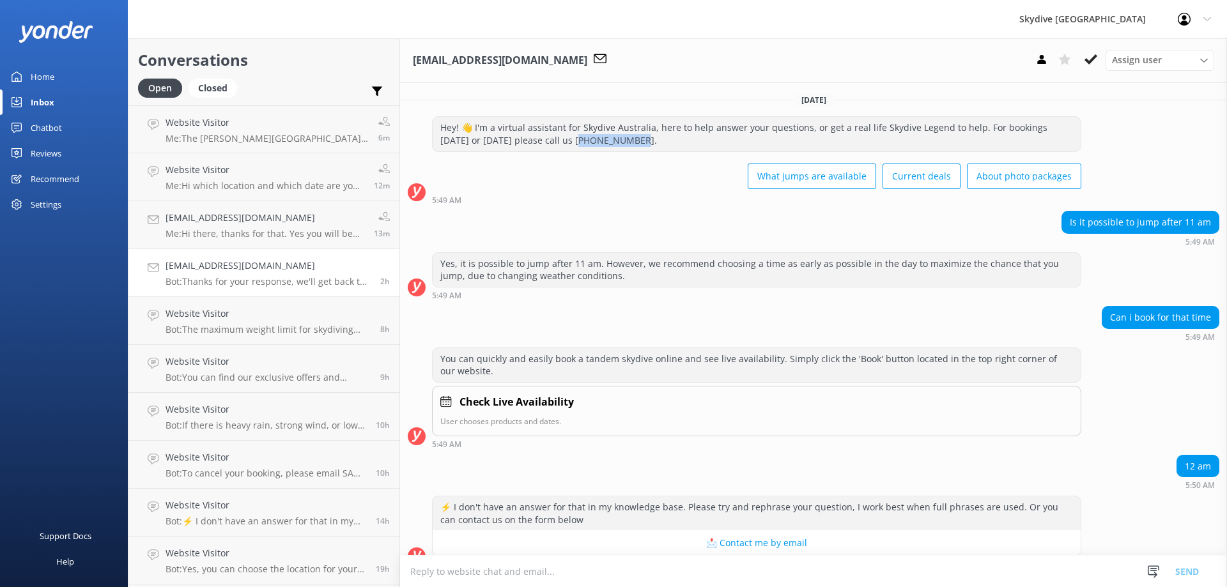
drag, startPoint x: 526, startPoint y: 141, endPoint x: 580, endPoint y: 142, distance: 53.0
click at [580, 142] on div "Hey! 👋 I'm a virtual assistant for Skydive Australia, here to help answer your …" at bounding box center [757, 134] width 648 height 34
copy div "300 663 634."
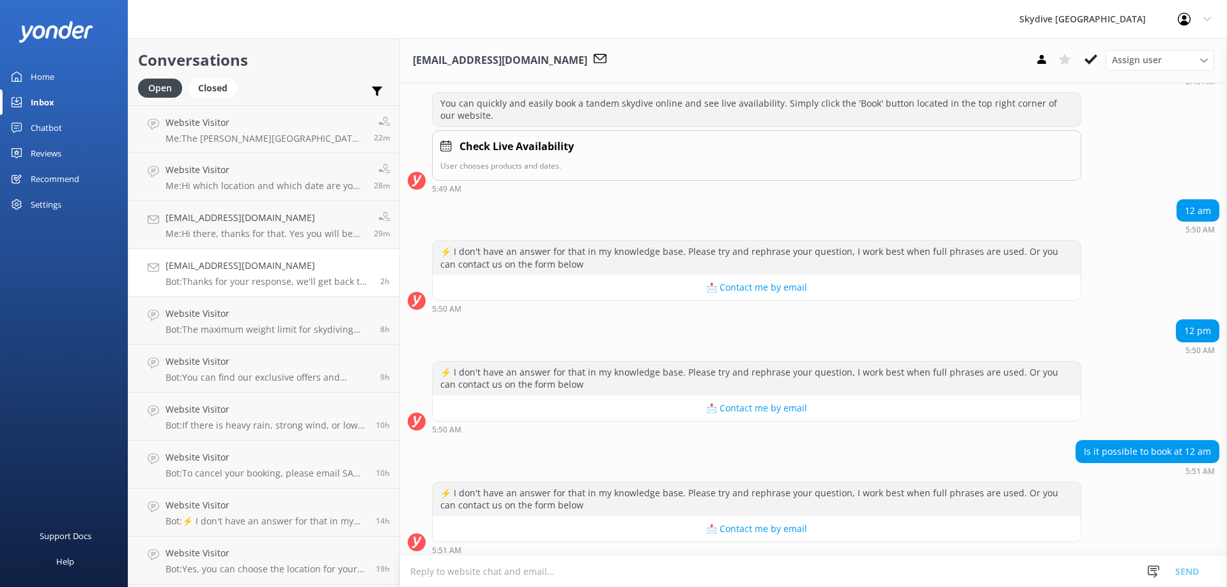
scroll to position [431, 0]
